Goal: Information Seeking & Learning: Learn about a topic

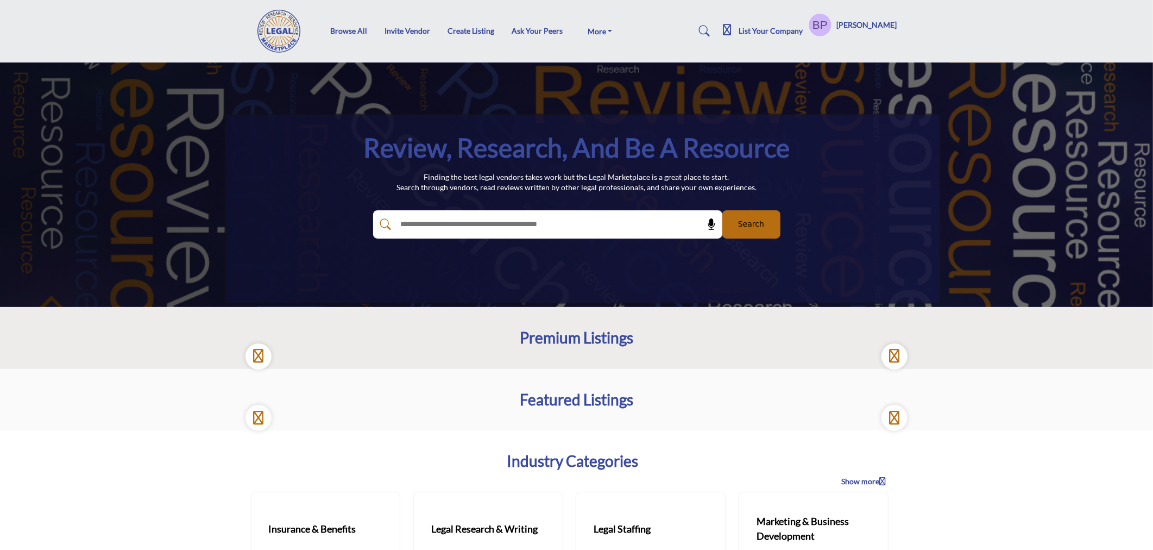
click at [1038, 452] on section "Industry Categories Show more Insurance & Benefits Follow" at bounding box center [576, 558] width 1153 height 257
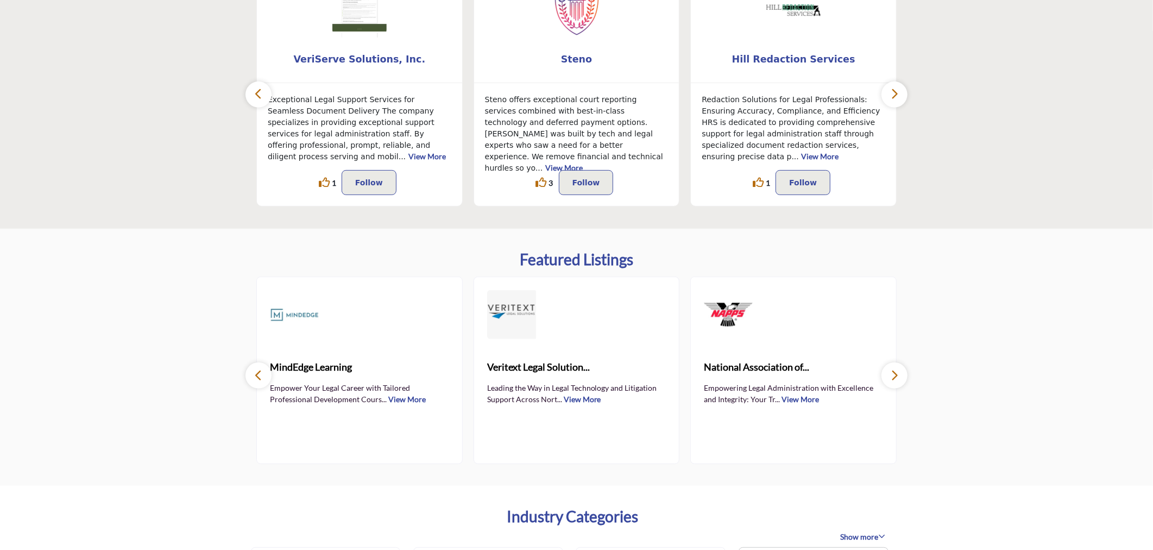
scroll to position [301, 0]
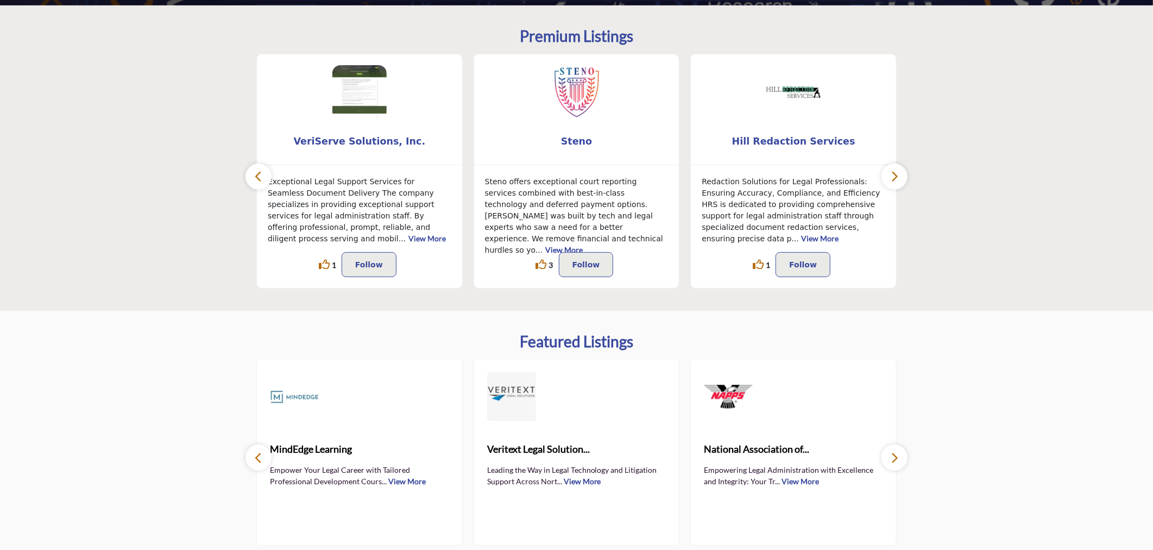
click at [443, 233] on link "View More" at bounding box center [426, 237] width 37 height 9
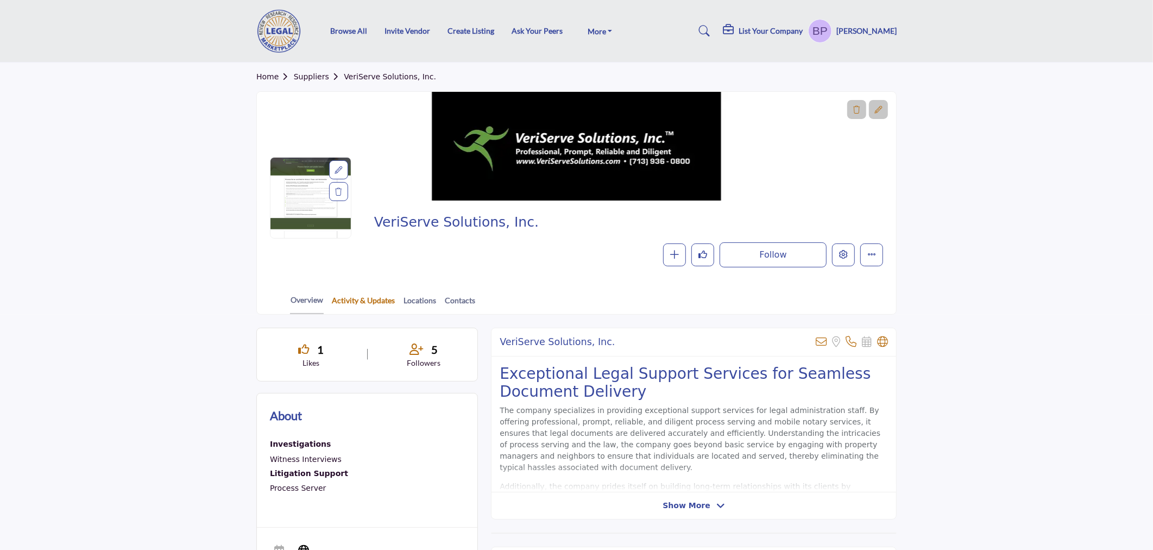
click at [356, 301] on link "Activity & Updates" at bounding box center [363, 303] width 64 height 19
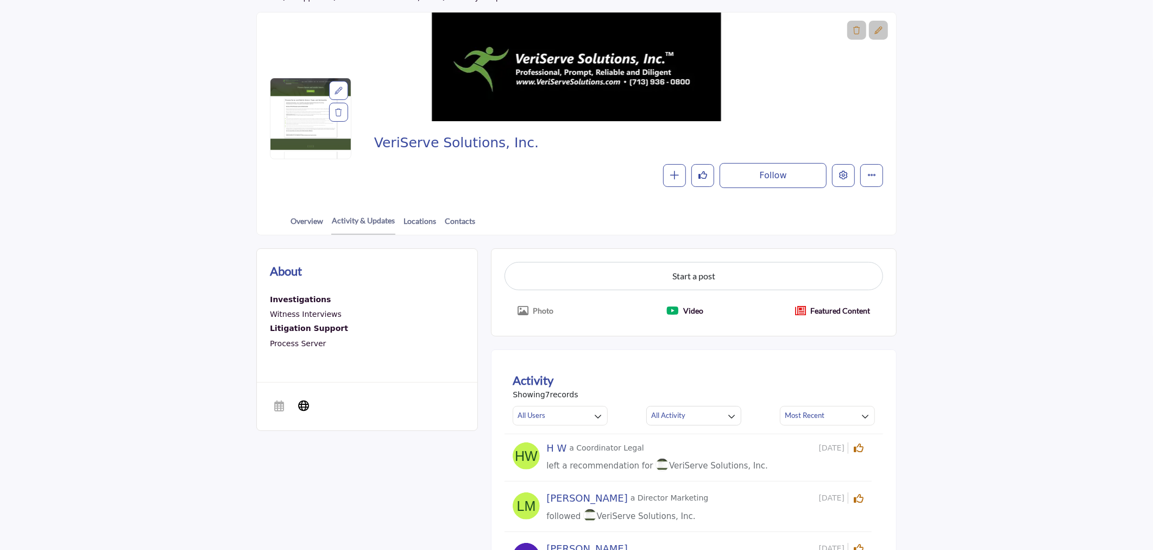
scroll to position [60, 0]
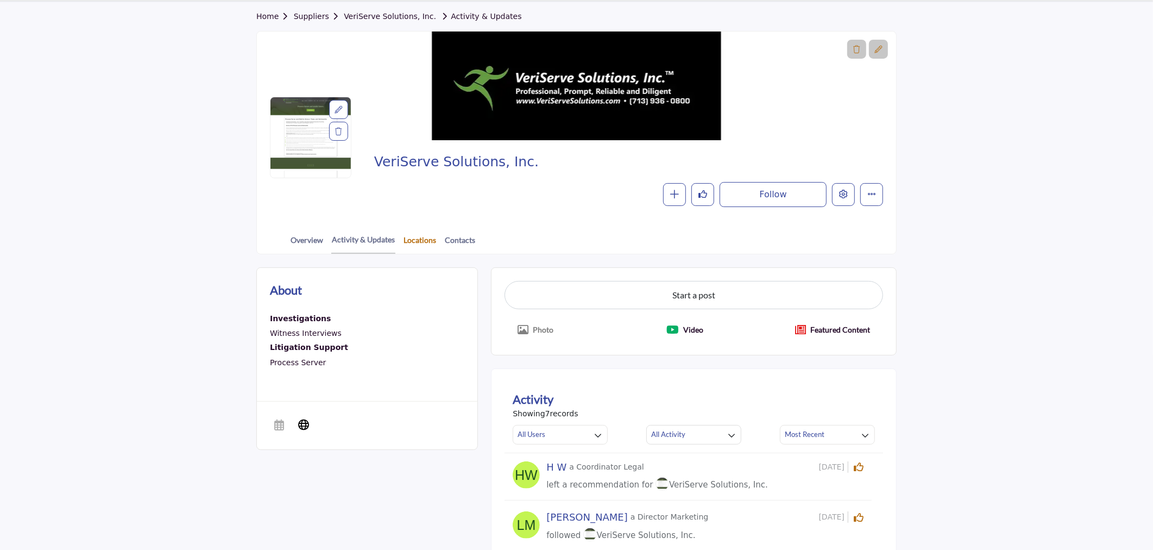
click at [427, 236] on link "Locations" at bounding box center [420, 243] width 34 height 19
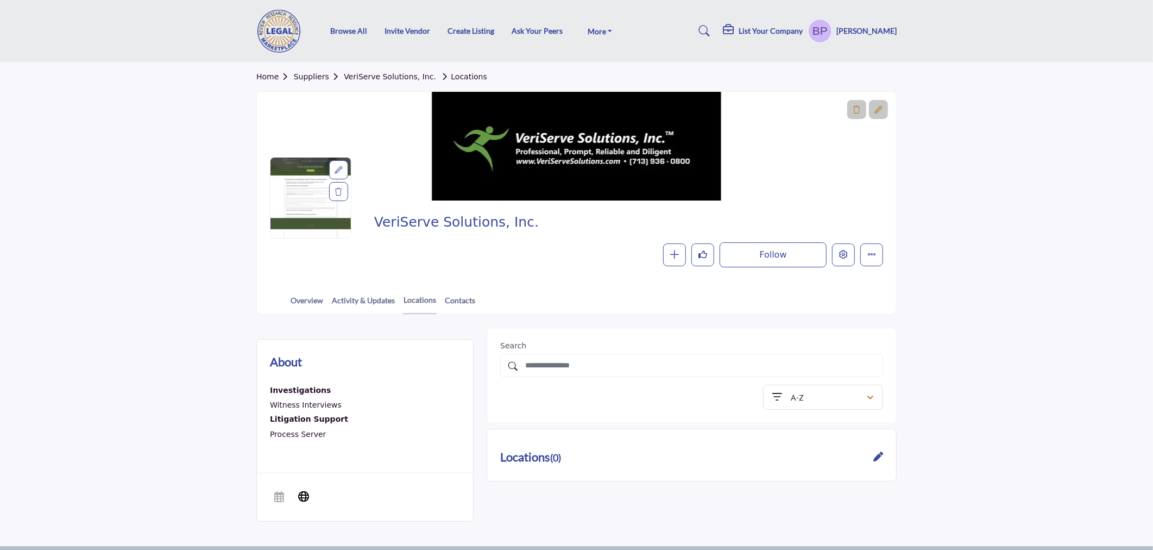
click at [460, 302] on link "Contacts" at bounding box center [459, 303] width 31 height 19
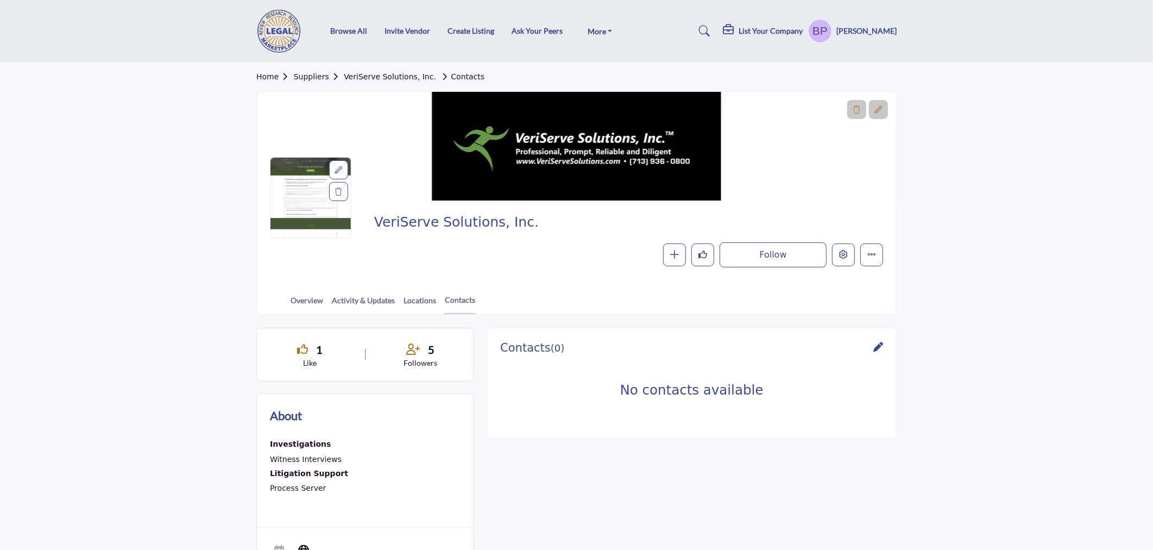
click at [311, 301] on link "Overview" at bounding box center [307, 303] width 34 height 19
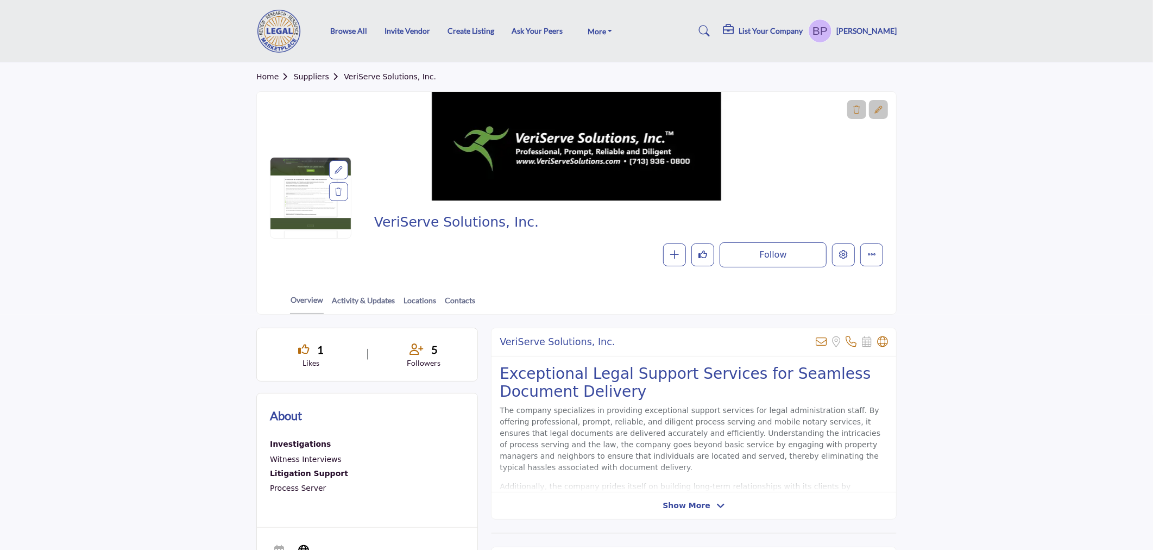
click at [268, 76] on link "Home" at bounding box center [274, 76] width 37 height 9
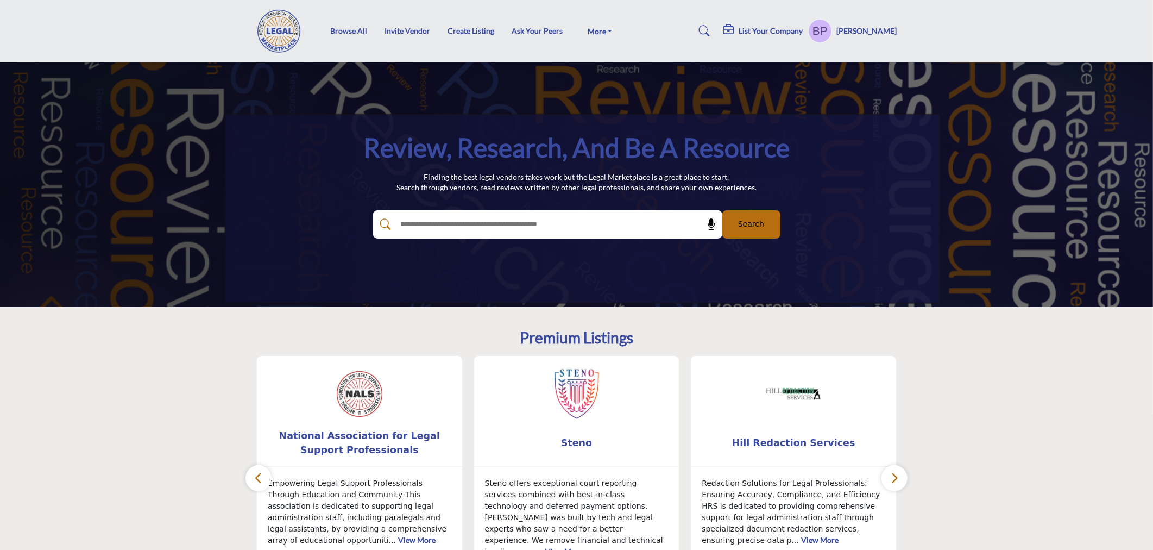
click at [1061, 373] on section "Premium Listings ... 21 21 3" at bounding box center [576, 459] width 1153 height 305
